Goal: Find specific page/section: Find specific page/section

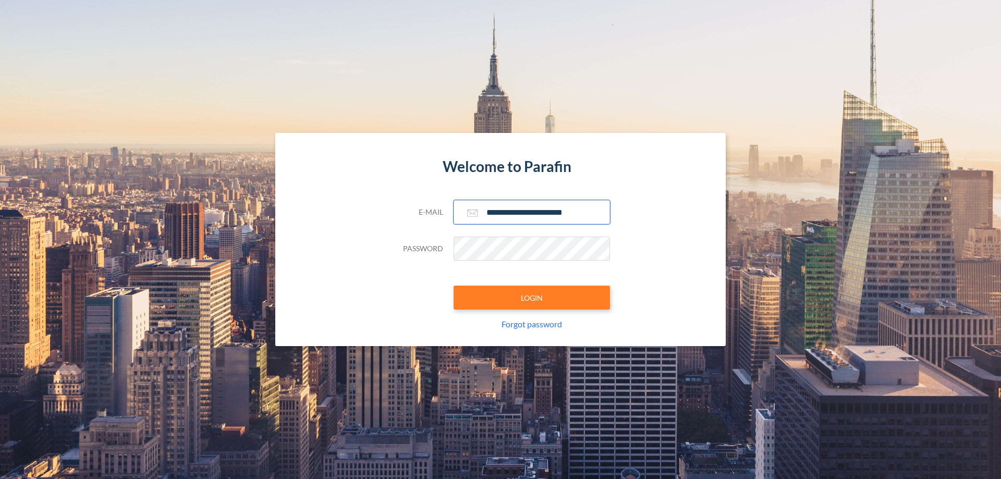
type input "**********"
click at [532, 298] on button "LOGIN" at bounding box center [532, 298] width 156 height 24
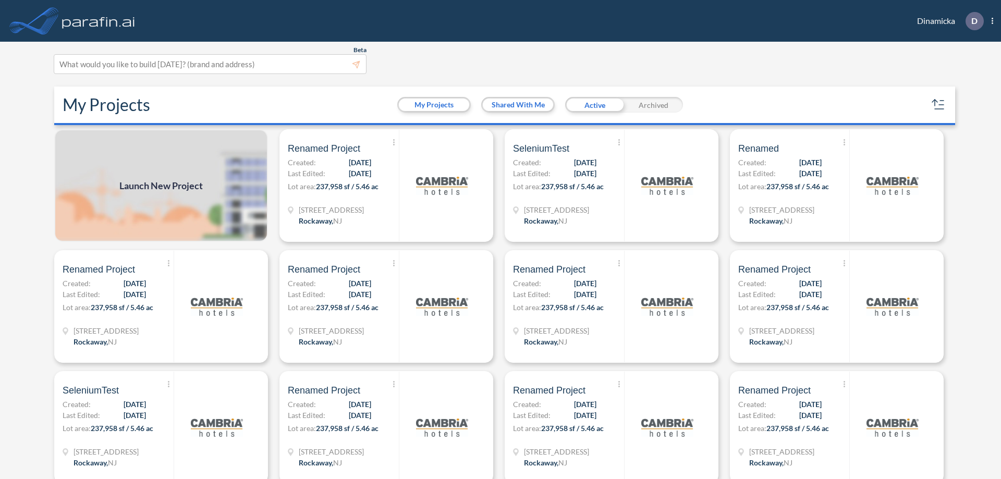
scroll to position [3, 0]
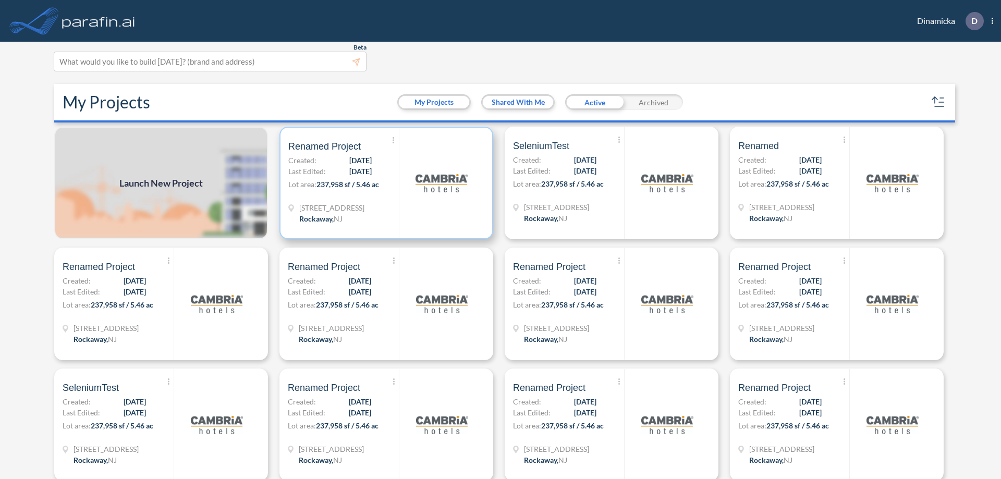
click at [384, 183] on p "Lot area: 237,958 sf / 5.46 ac" at bounding box center [343, 186] width 111 height 15
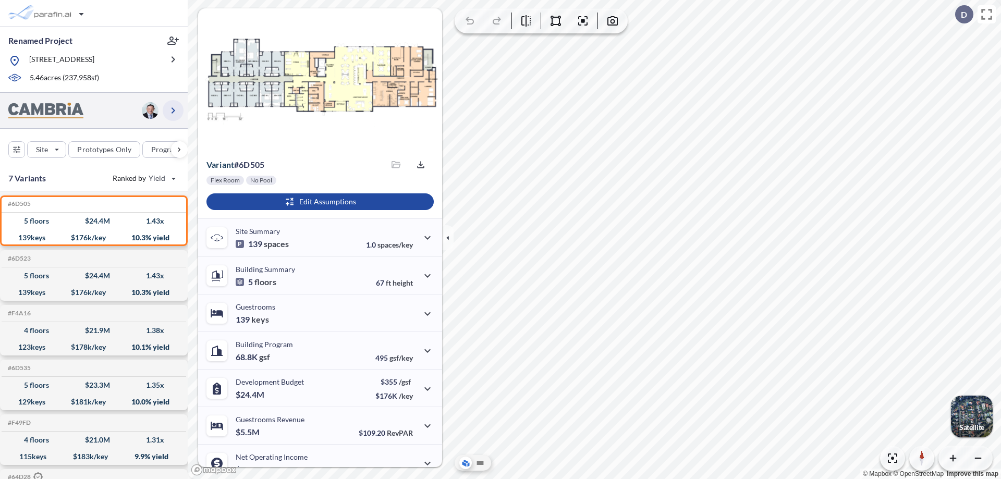
click at [173, 110] on icon "button" at bounding box center [173, 110] width 13 height 13
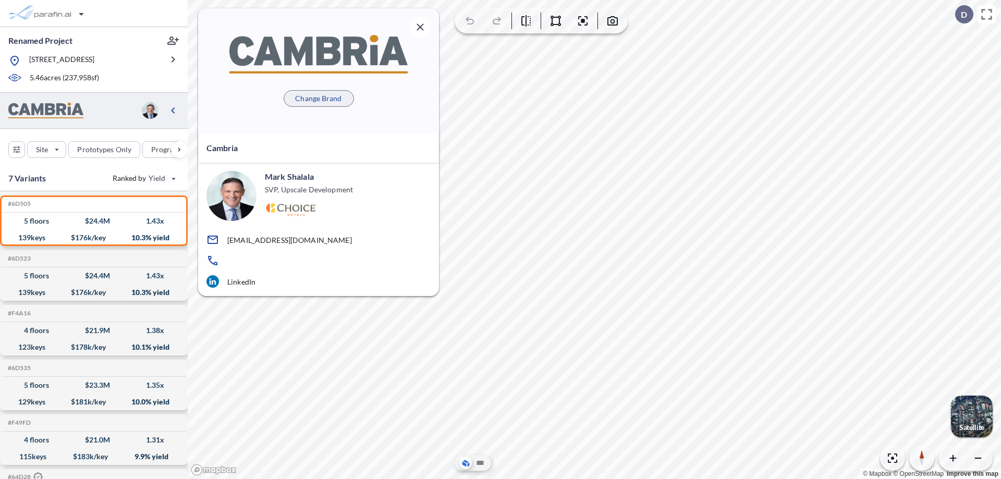
click at [319, 98] on p "Change Brand" at bounding box center [318, 98] width 46 height 10
